Goal: Find specific page/section: Find specific page/section

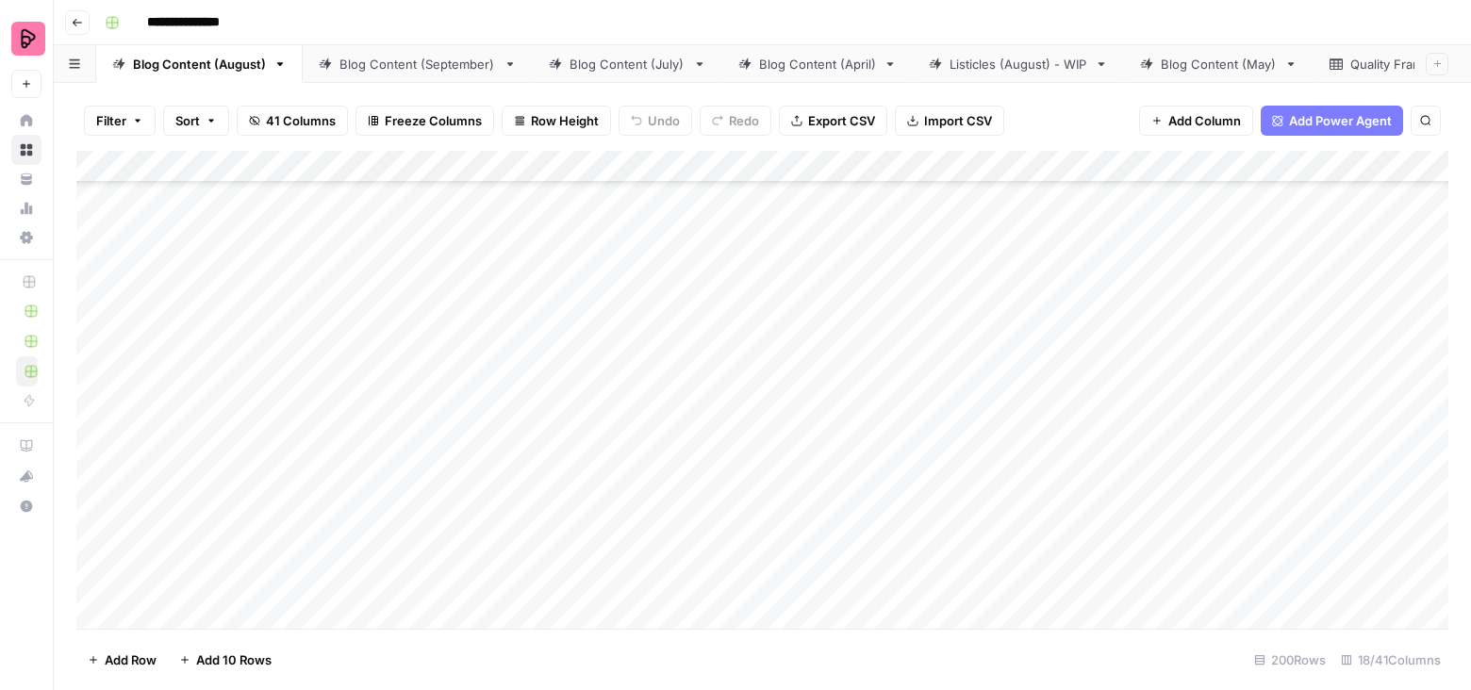
scroll to position [3961, 0]
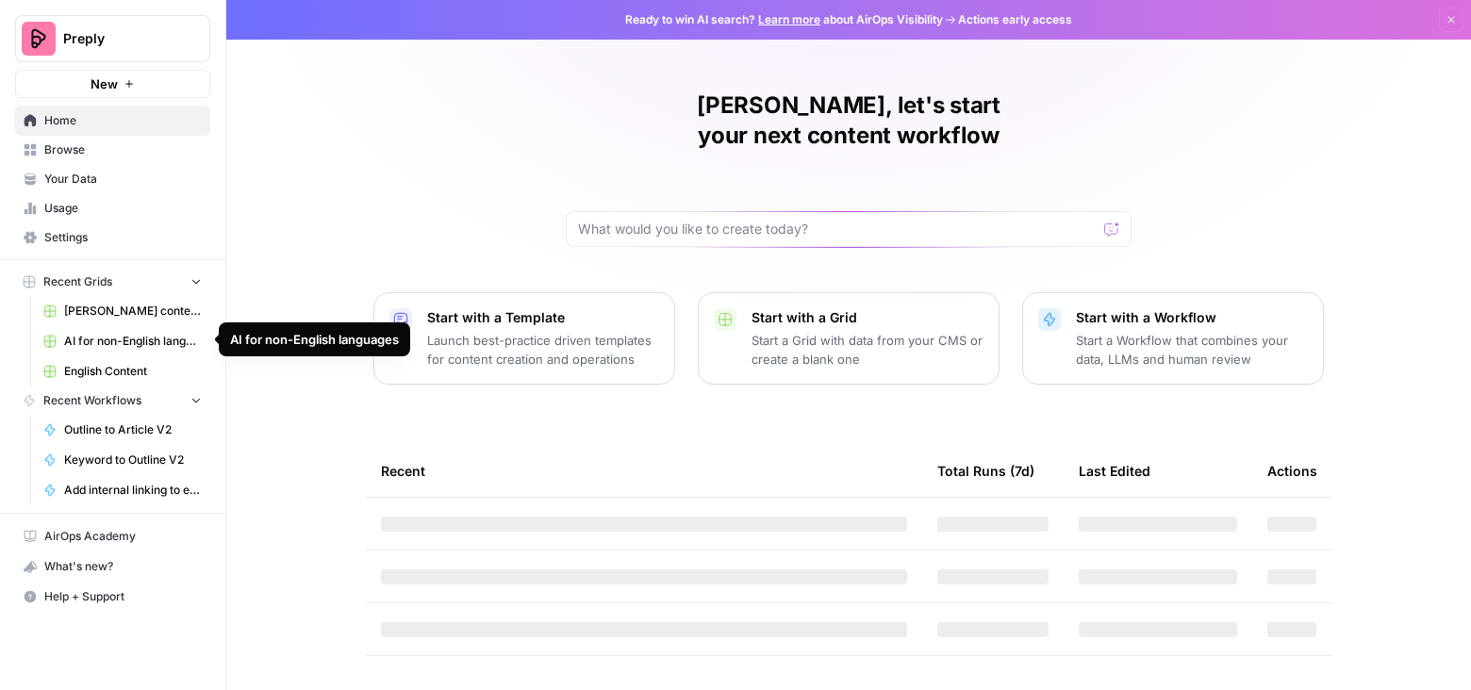
click at [73, 367] on span "English Content" at bounding box center [133, 371] width 138 height 17
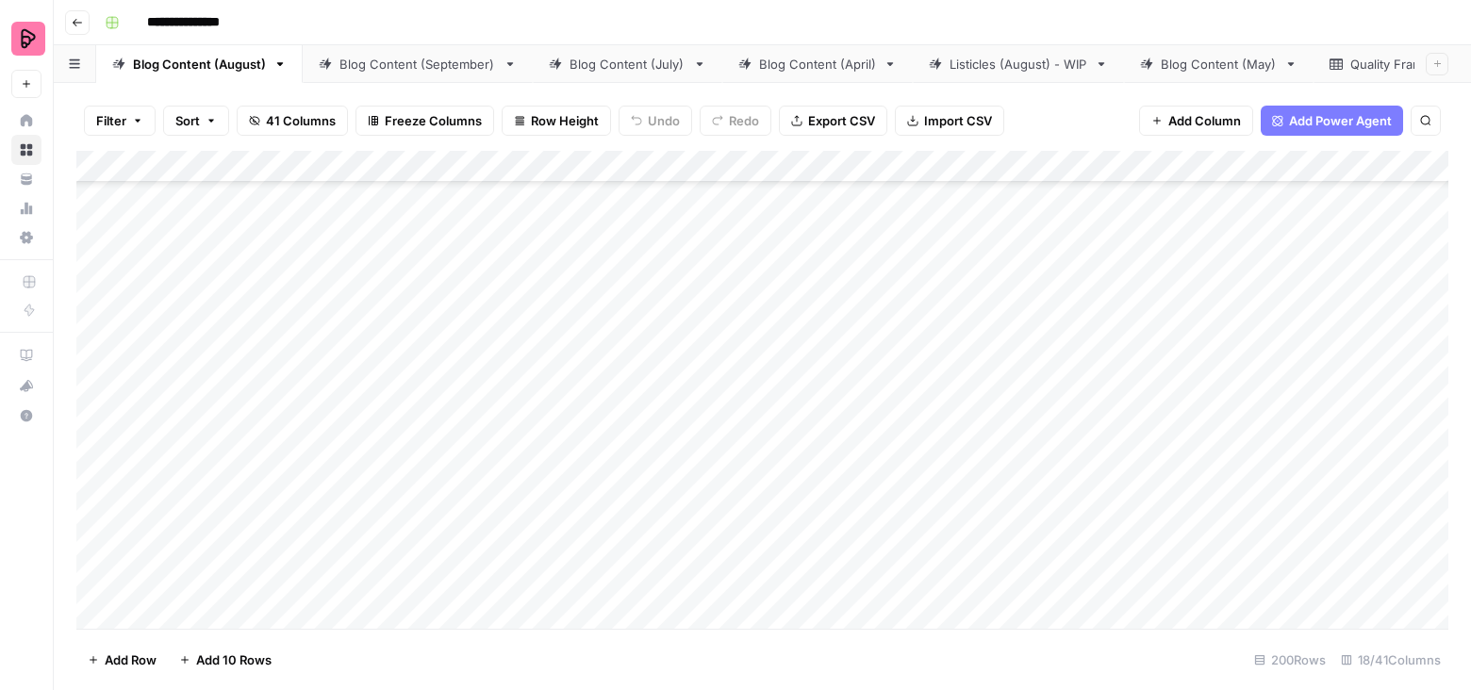
scroll to position [2844, 0]
click at [636, 65] on div "Blog Content (July)" at bounding box center [628, 64] width 116 height 19
